Goal: Task Accomplishment & Management: Manage account settings

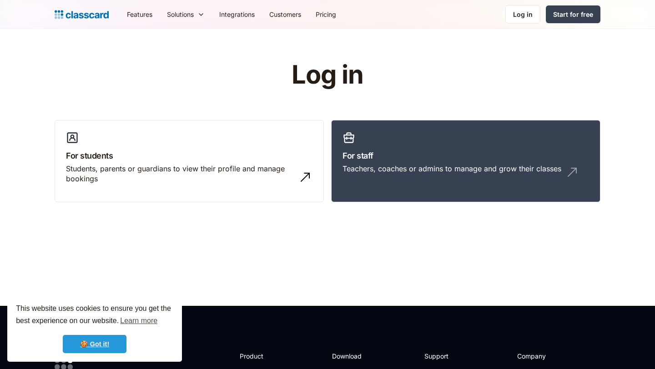
click at [101, 291] on link "🍪 Got it!" at bounding box center [95, 344] width 64 height 18
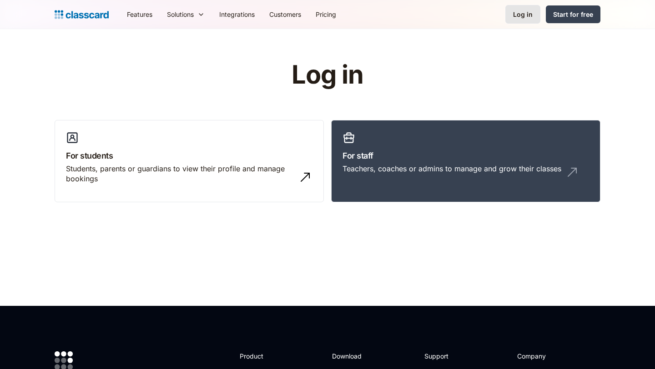
click at [503, 17] on div "Log in" at bounding box center [523, 15] width 20 height 10
click at [275, 151] on h3 "For students" at bounding box center [189, 156] width 247 height 12
